Goal: Information Seeking & Learning: Learn about a topic

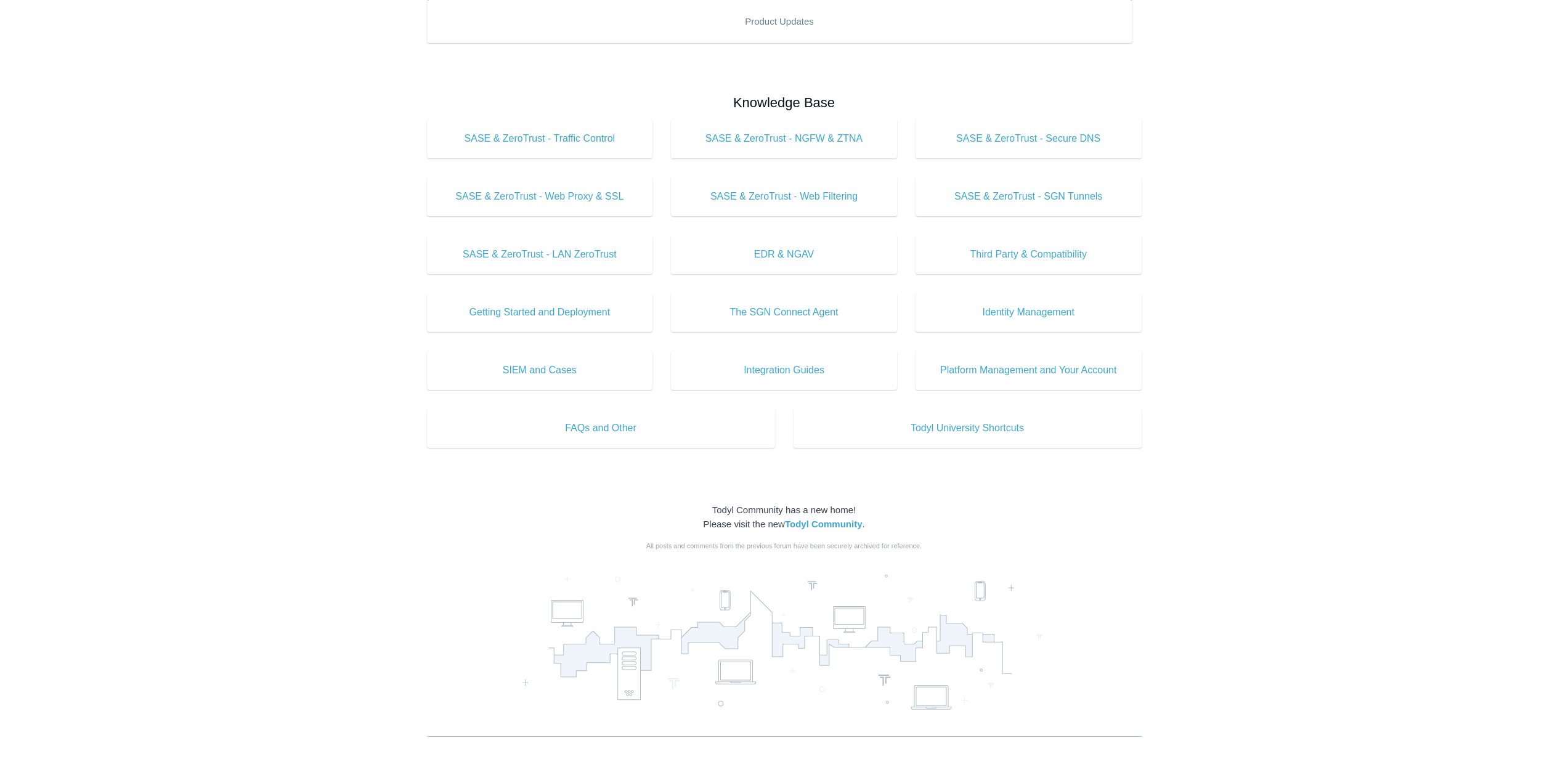
scroll to position [228, 0]
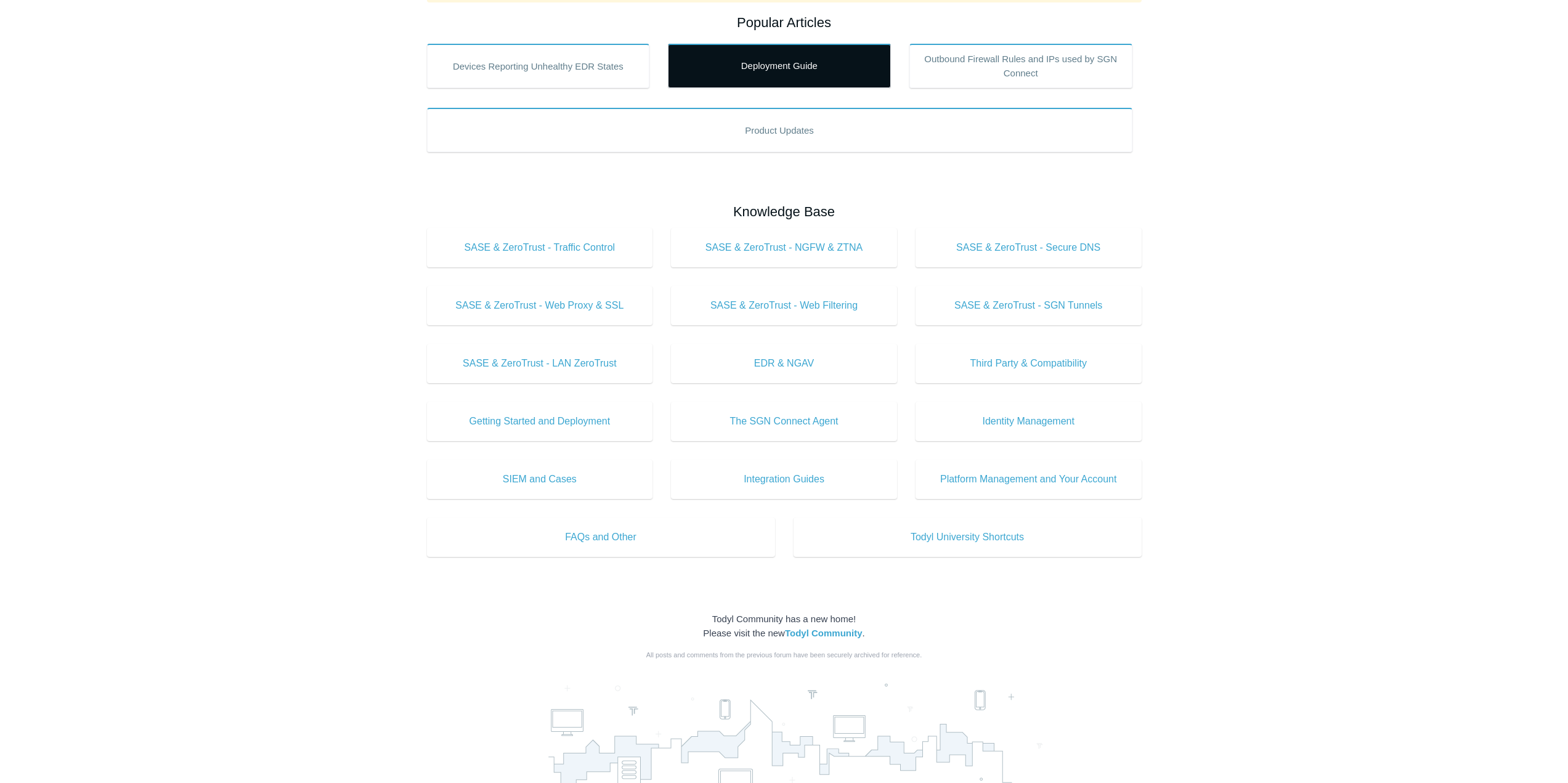
click at [777, 80] on link "Deployment Guide" at bounding box center [780, 66] width 223 height 44
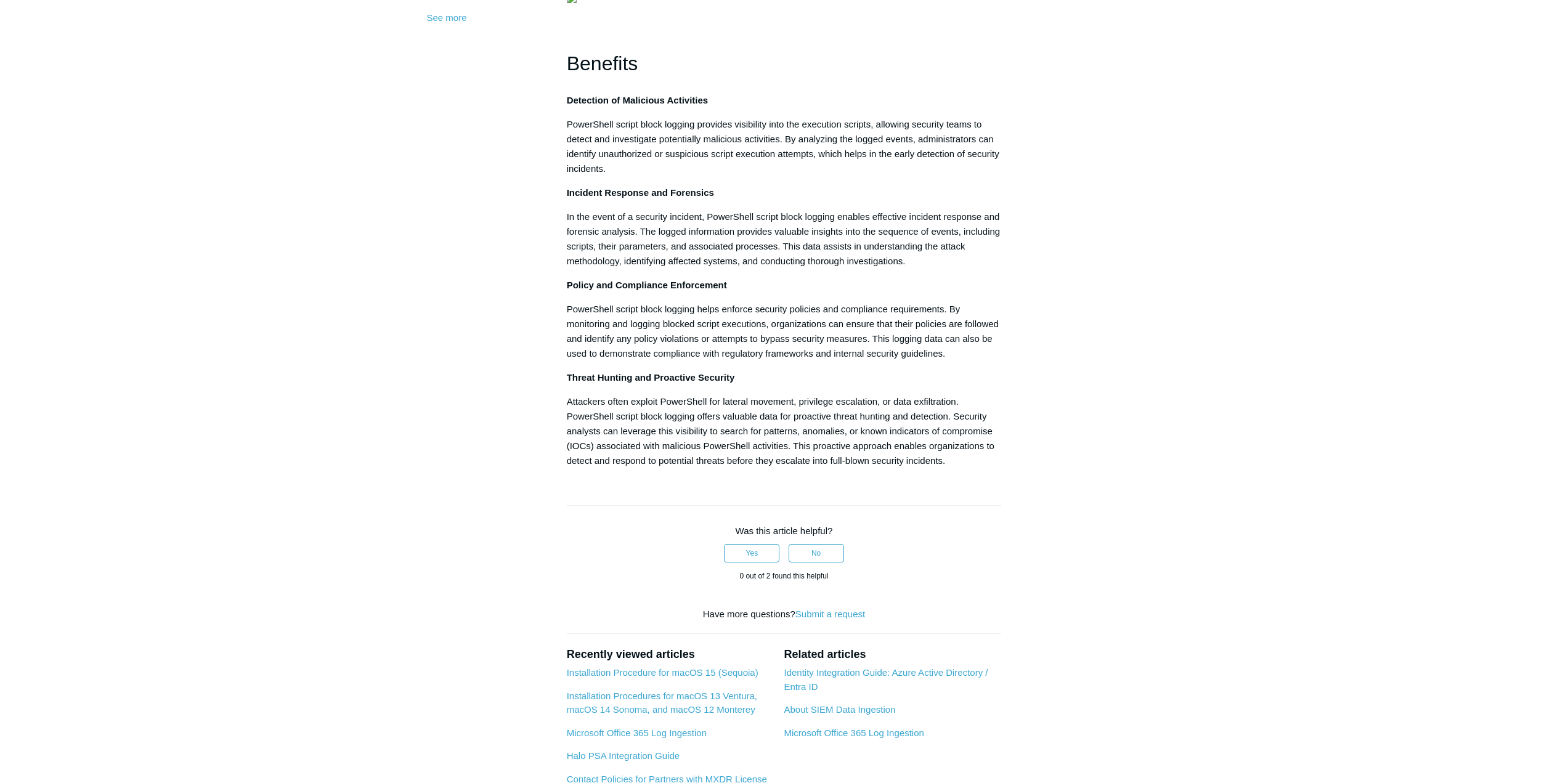
scroll to position [555, 0]
